Goal: Complete application form

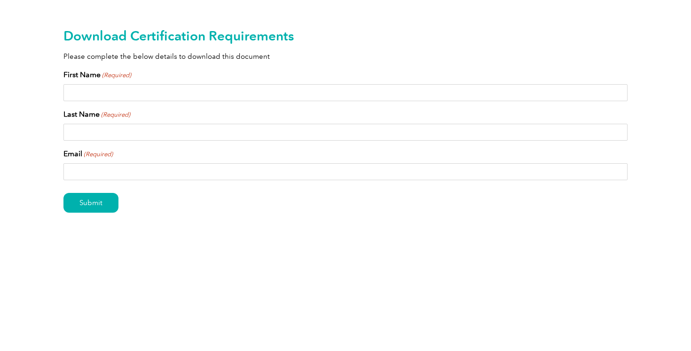
click at [203, 79] on div "First Name (Required)" at bounding box center [345, 85] width 564 height 32
click at [203, 87] on input "First Name (Required)" at bounding box center [345, 92] width 564 height 17
type input "Gaurav"
type input "[PERSON_NAME]"
click at [133, 170] on input "Email (Required)" at bounding box center [345, 171] width 564 height 17
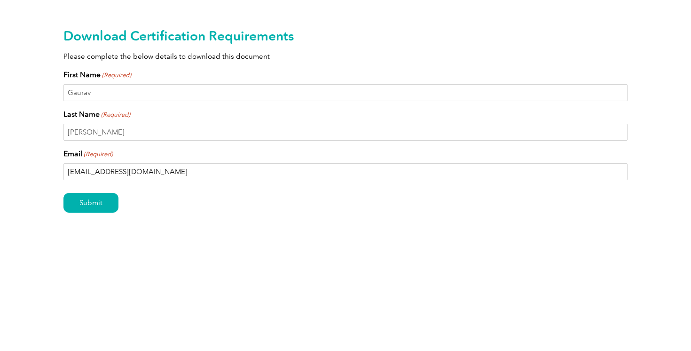
type input "[EMAIL_ADDRESS][DOMAIN_NAME]"
click at [63, 193] on input "Submit" at bounding box center [90, 203] width 55 height 20
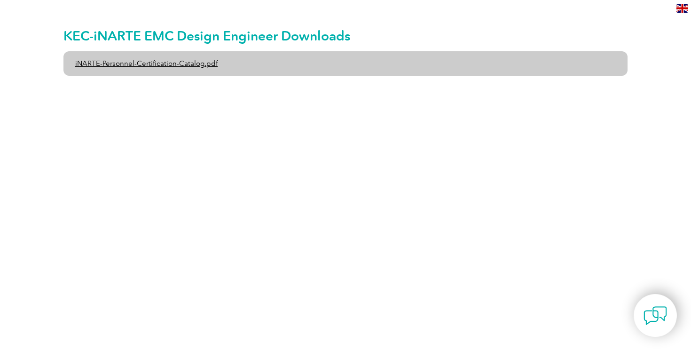
click at [198, 69] on link "iNARTE-Personnel-Certification-Catalog.pdf" at bounding box center [345, 63] width 564 height 24
